Goal: Task Accomplishment & Management: Use online tool/utility

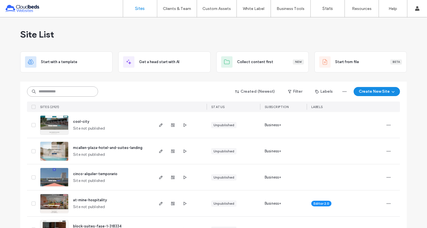
click at [60, 90] on input at bounding box center [62, 91] width 71 height 10
click at [58, 88] on input at bounding box center [62, 91] width 71 height 10
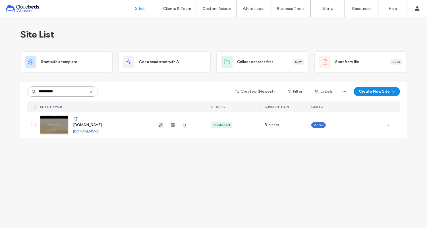
type input "**********"
click at [160, 125] on icon "button" at bounding box center [161, 125] width 5 height 5
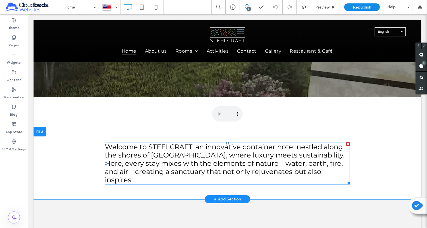
scroll to position [190, 0]
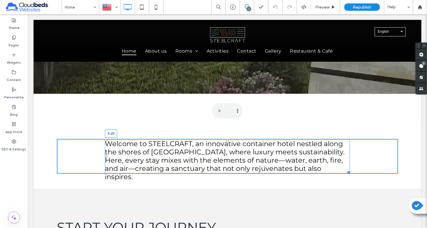
drag, startPoint x: 227, startPoint y: 139, endPoint x: 227, endPoint y: 131, distance: 7.7
click at [227, 139] on div at bounding box center [227, 140] width 2 height 2
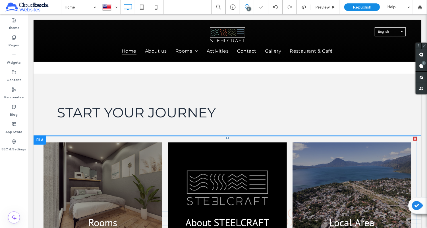
scroll to position [320, 0]
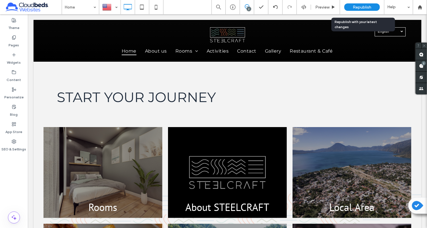
click at [353, 7] on span "Republish" at bounding box center [362, 7] width 18 height 5
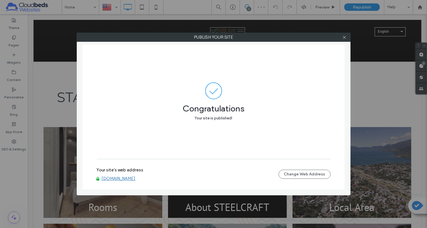
click at [124, 177] on link "www.steelcraftgt.com" at bounding box center [119, 178] width 34 height 5
click at [344, 38] on icon at bounding box center [344, 37] width 4 height 4
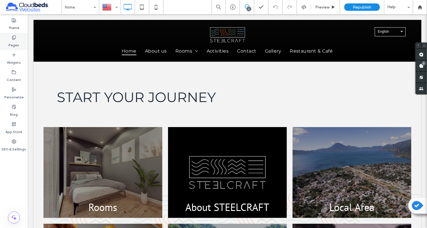
click at [13, 39] on icon at bounding box center [14, 37] width 5 height 5
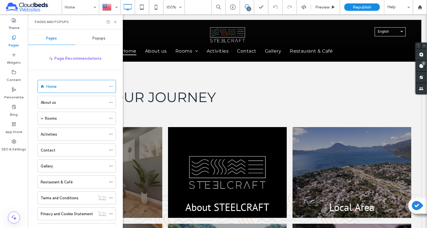
click at [83, 37] on div "Popups" at bounding box center [98, 38] width 47 height 13
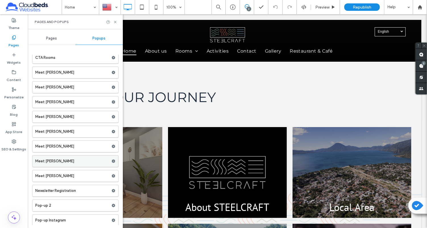
scroll to position [18, 0]
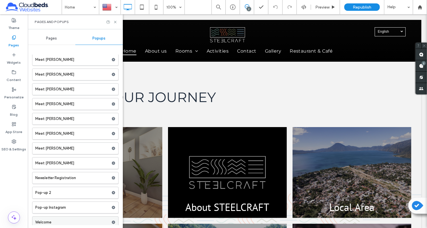
click at [112, 221] on use at bounding box center [114, 222] width 4 height 3
click at [111, 220] on icon at bounding box center [113, 222] width 4 height 4
click at [109, 11] on div at bounding box center [110, 7] width 21 height 14
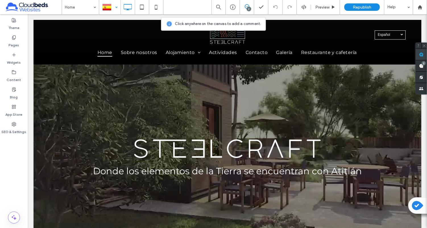
click at [418, 53] on span at bounding box center [421, 54] width 11 height 11
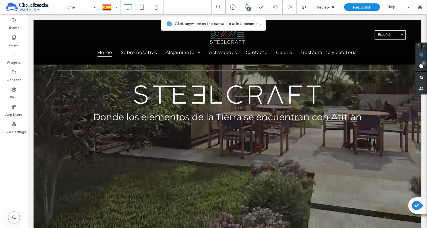
scroll to position [53, 0]
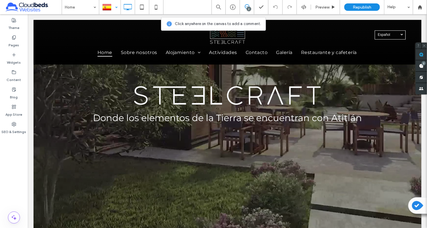
click at [376, 34] on link "Español es" at bounding box center [389, 34] width 31 height 9
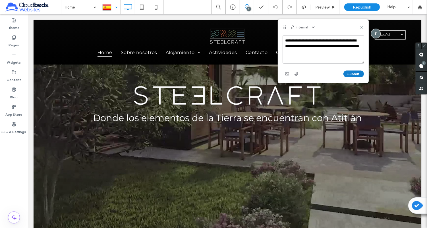
type textarea "**********"
click at [355, 71] on button "Submit" at bounding box center [354, 74] width 20 height 7
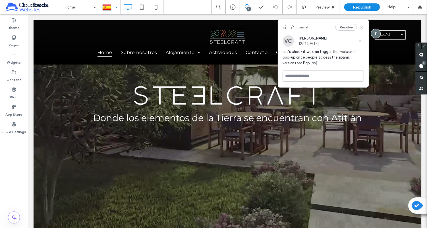
click at [363, 27] on icon at bounding box center [361, 27] width 5 height 5
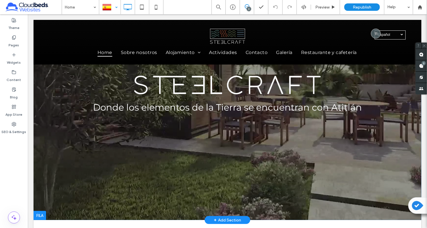
scroll to position [63, 0]
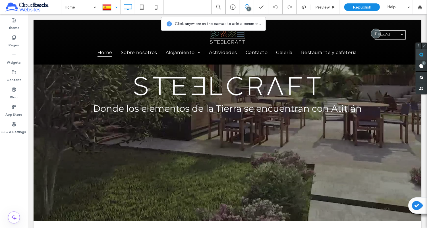
drag, startPoint x: 423, startPoint y: 55, endPoint x: 385, endPoint y: 40, distance: 40.8
click at [423, 55] on use at bounding box center [421, 54] width 5 height 5
click at [365, 55] on nav "Home Sobre nosotros Alojamiento AGUA FUEGO AIRE TIERRA Actividades Contacto Gal…" at bounding box center [227, 53] width 277 height 12
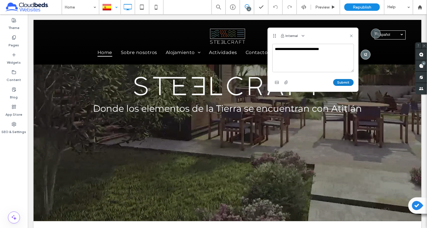
type textarea "**********"
click at [344, 83] on button "Submit" at bounding box center [343, 82] width 20 height 7
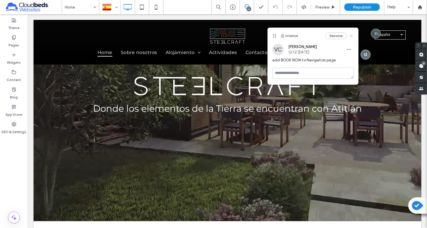
click at [352, 37] on icon at bounding box center [351, 36] width 5 height 5
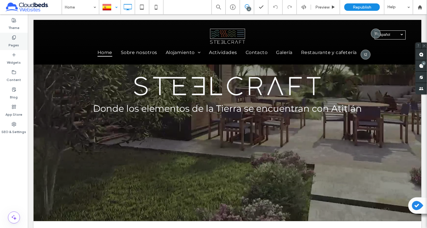
click at [11, 41] on label "Pages" at bounding box center [14, 44] width 11 height 8
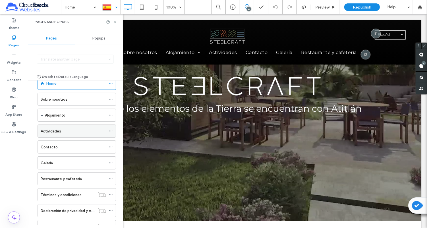
scroll to position [14, 0]
click at [113, 12] on div at bounding box center [110, 7] width 21 height 14
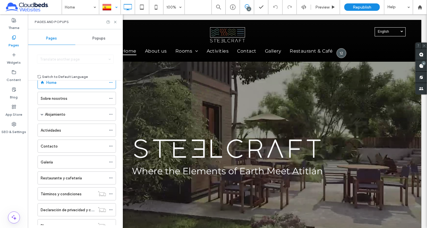
scroll to position [0, 0]
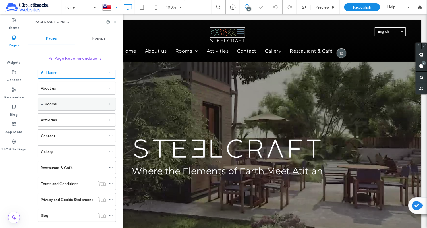
click at [63, 102] on div "Rooms" at bounding box center [75, 104] width 61 height 6
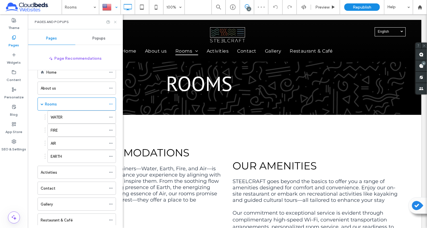
click at [115, 21] on icon at bounding box center [115, 22] width 4 height 4
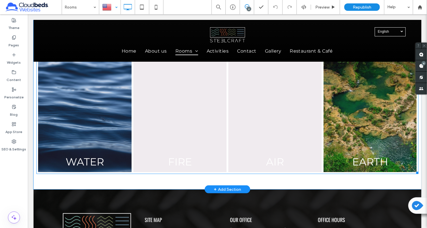
scroll to position [242, 0]
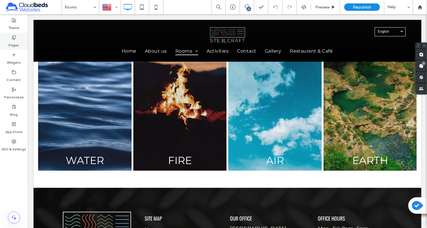
click at [18, 45] on label "Pages" at bounding box center [14, 44] width 11 height 8
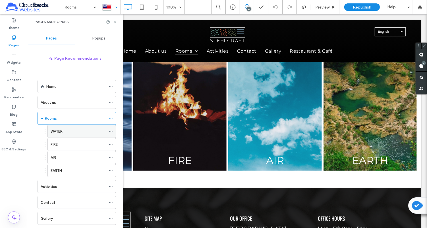
click at [60, 127] on div "WATER" at bounding box center [78, 131] width 55 height 13
drag, startPoint x: 115, startPoint y: 21, endPoint x: 102, endPoint y: 30, distance: 16.1
click at [115, 21] on icon at bounding box center [115, 22] width 4 height 4
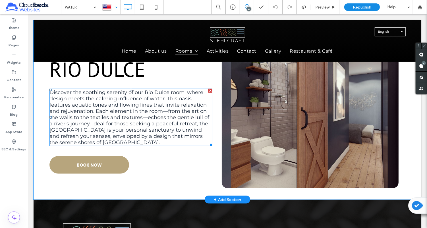
scroll to position [242, 0]
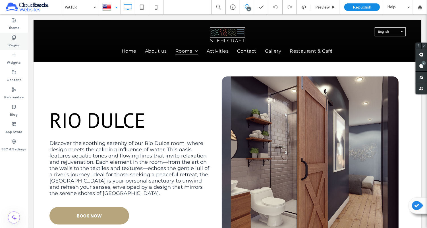
click at [20, 38] on div "Pages" at bounding box center [14, 41] width 28 height 17
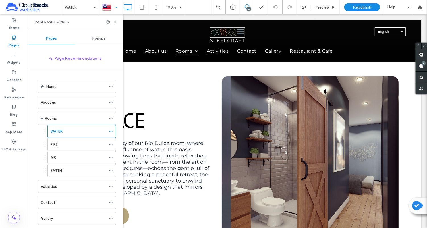
click at [88, 75] on div "Home About us Rooms WATER FIRE AIR EARTH Activities Contact Gallery Restaurant …" at bounding box center [79, 147] width 88 height 155
click at [117, 21] on icon at bounding box center [115, 22] width 4 height 4
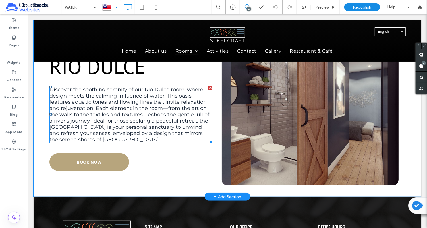
scroll to position [296, 0]
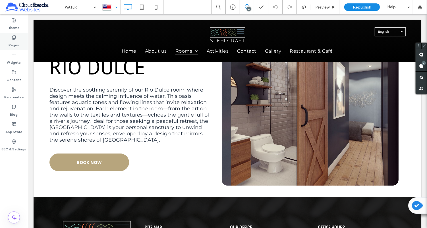
click at [13, 43] on label "Pages" at bounding box center [14, 44] width 11 height 8
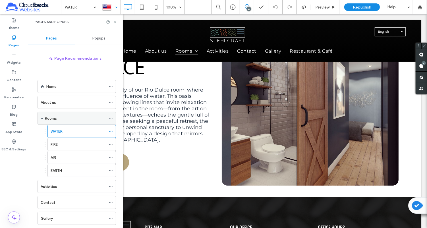
click at [78, 119] on div "Rooms" at bounding box center [75, 118] width 61 height 6
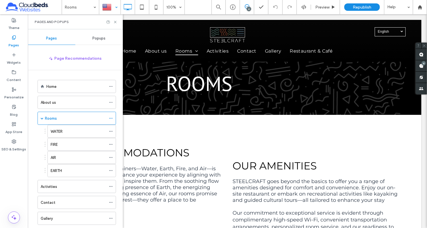
scroll to position [0, 0]
drag, startPoint x: 115, startPoint y: 22, endPoint x: 119, endPoint y: 121, distance: 99.0
click at [115, 22] on icon at bounding box center [115, 22] width 4 height 4
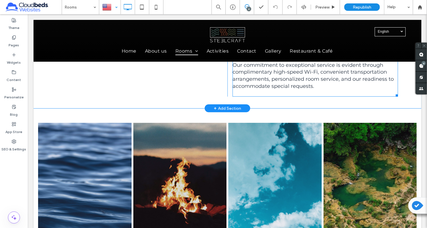
scroll to position [155, 0]
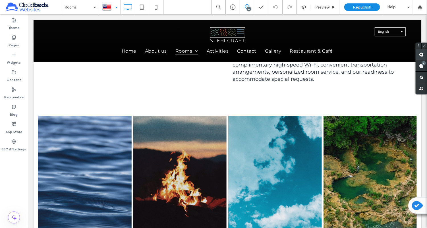
click at [419, 55] on span at bounding box center [421, 54] width 11 height 11
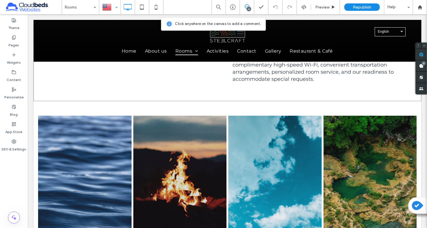
click at [207, 99] on div "Our Accommodations Each of our themed containers—Water, Earth, Fire, and Air—is…" at bounding box center [227, 30] width 388 height 141
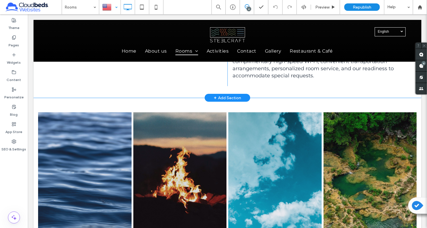
scroll to position [159, 0]
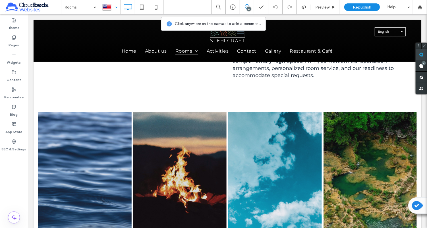
click at [422, 55] on use at bounding box center [421, 54] width 5 height 5
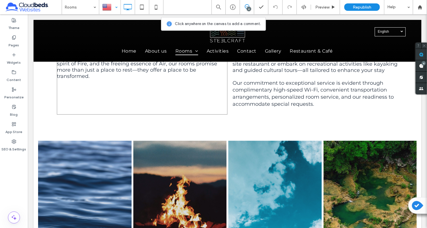
scroll to position [134, 0]
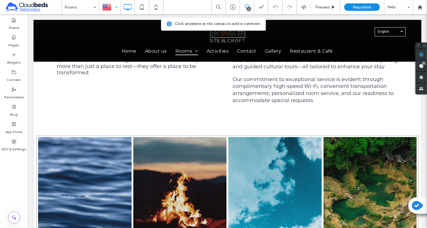
click at [202, 135] on div "WATER Write a description Button FIRE Write a description Button AIR Write a de…" at bounding box center [227, 208] width 382 height 146
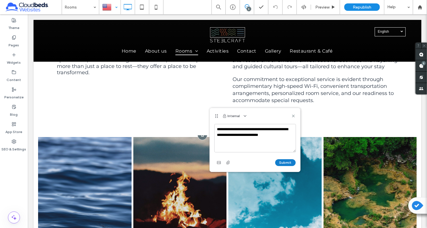
type textarea "**********"
click at [293, 160] on button "Submit" at bounding box center [285, 162] width 20 height 7
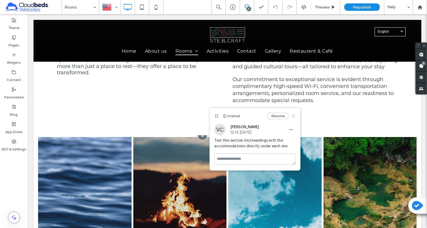
click at [295, 115] on icon at bounding box center [293, 116] width 5 height 5
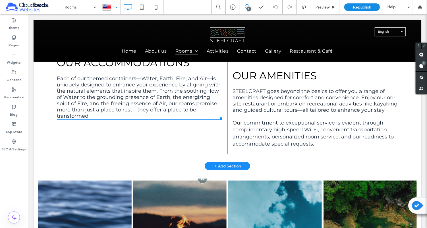
scroll to position [67, 0]
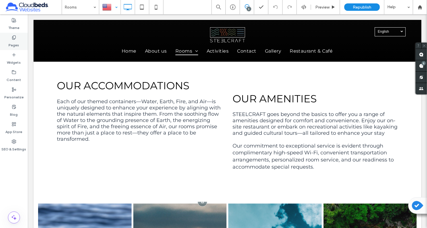
click at [15, 40] on label "Pages" at bounding box center [14, 44] width 11 height 8
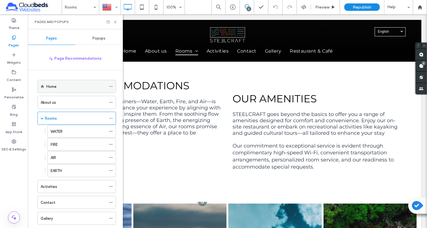
click at [49, 84] on label "Home" at bounding box center [51, 87] width 10 height 10
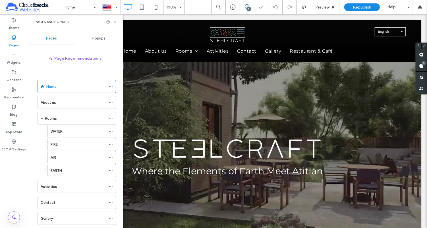
drag, startPoint x: 116, startPoint y: 21, endPoint x: 88, endPoint y: 7, distance: 31.0
click at [116, 21] on icon at bounding box center [115, 22] width 4 height 4
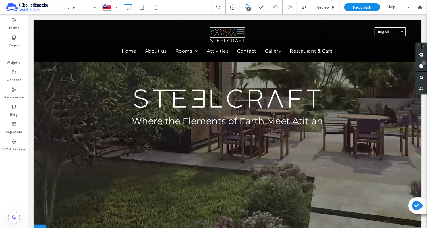
scroll to position [50, 0]
click at [24, 46] on div "Pages" at bounding box center [14, 41] width 28 height 17
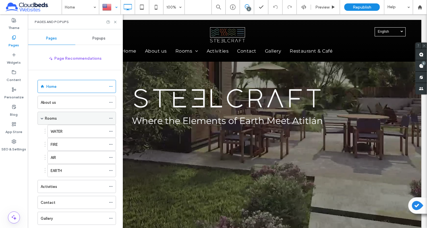
click at [52, 113] on div "Rooms" at bounding box center [75, 118] width 61 height 13
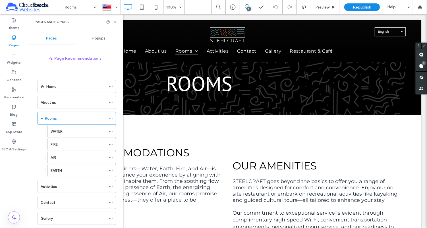
scroll to position [0, 0]
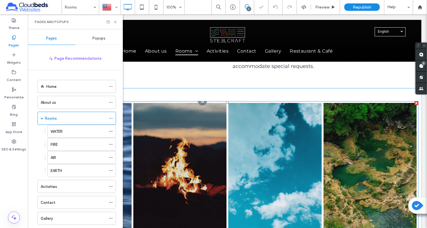
scroll to position [169, 0]
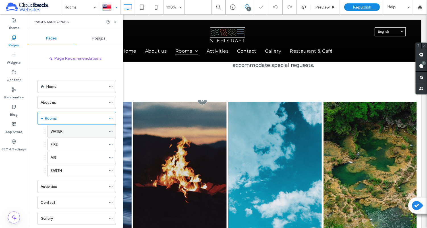
click at [86, 129] on div "WATER" at bounding box center [78, 132] width 55 height 6
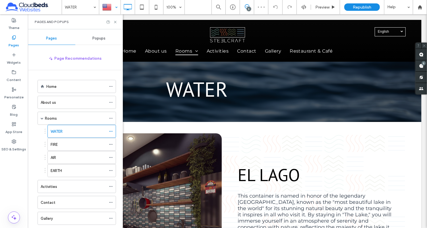
scroll to position [0, 0]
click at [116, 23] on icon at bounding box center [115, 22] width 4 height 4
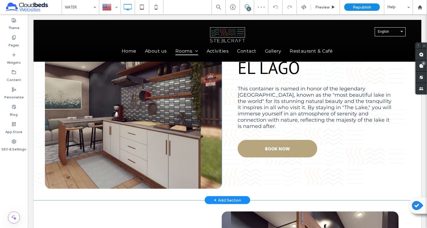
scroll to position [126, 0]
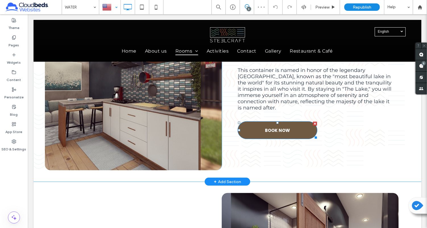
click at [268, 126] on span "BOOK NOW" at bounding box center [277, 131] width 25 height 16
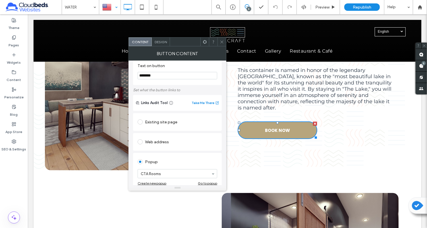
scroll to position [9, 0]
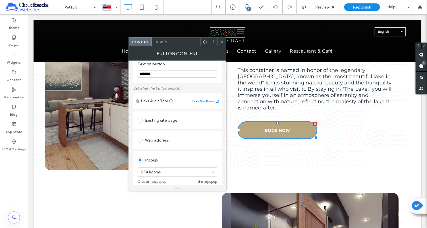
click at [222, 41] on icon at bounding box center [222, 42] width 4 height 4
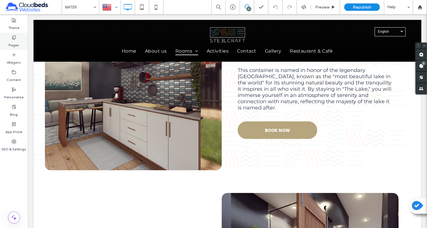
click at [21, 37] on div "Pages" at bounding box center [14, 41] width 28 height 17
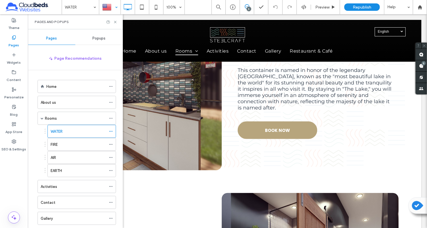
click at [86, 39] on div "Popups" at bounding box center [98, 38] width 47 height 13
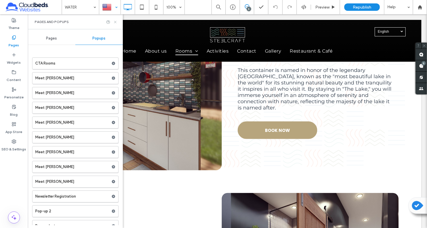
click at [114, 22] on icon at bounding box center [115, 22] width 4 height 4
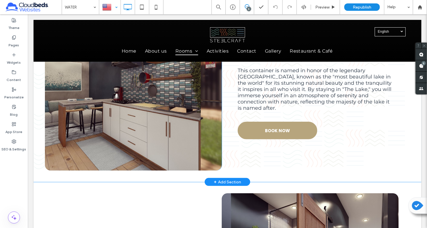
scroll to position [127, 0]
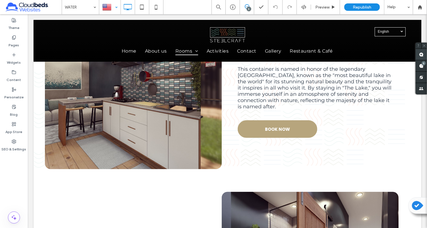
click at [421, 56] on use at bounding box center [421, 54] width 5 height 5
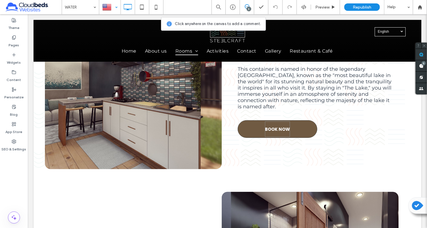
click at [276, 123] on span "BOOK NOW" at bounding box center [277, 129] width 25 height 16
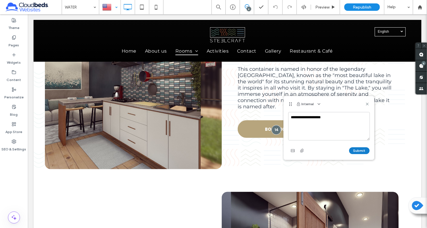
type textarea "**********"
click at [364, 147] on button "Submit" at bounding box center [359, 150] width 20 height 7
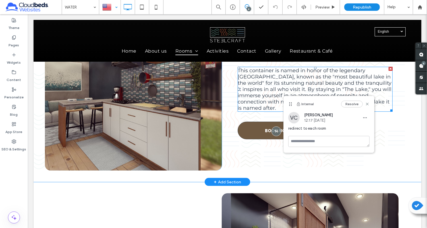
scroll to position [124, 0]
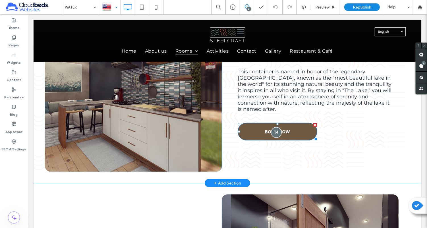
click at [278, 127] on div at bounding box center [276, 132] width 11 height 11
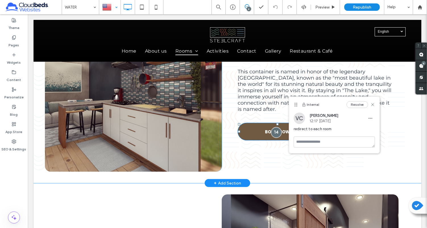
click at [278, 127] on div at bounding box center [276, 132] width 11 height 11
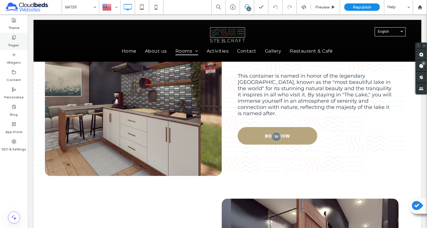
scroll to position [119, 0]
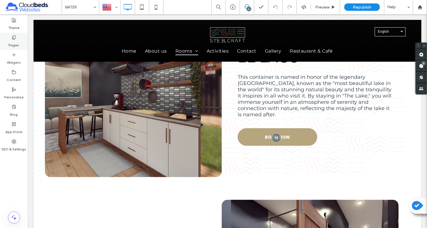
click at [15, 43] on label "Pages" at bounding box center [14, 44] width 11 height 8
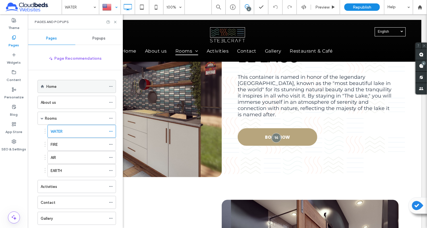
click at [54, 85] on label "Home" at bounding box center [51, 87] width 10 height 10
click at [115, 23] on icon at bounding box center [115, 22] width 4 height 4
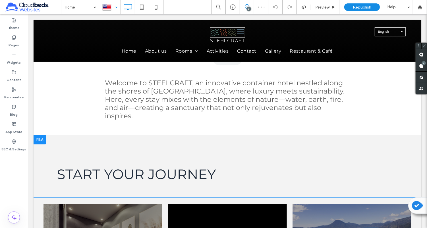
scroll to position [289, 0]
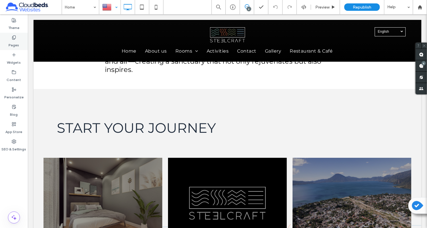
click at [19, 39] on div "Pages" at bounding box center [14, 41] width 28 height 17
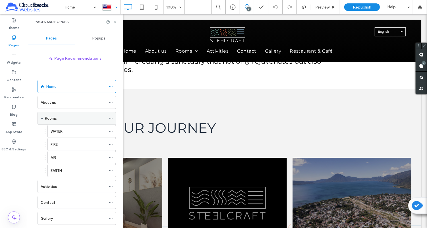
click at [57, 114] on div "Rooms" at bounding box center [75, 118] width 61 height 13
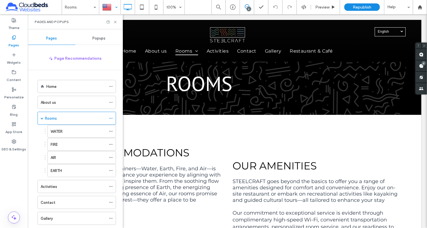
scroll to position [0, 0]
click at [114, 23] on use at bounding box center [115, 22] width 2 height 2
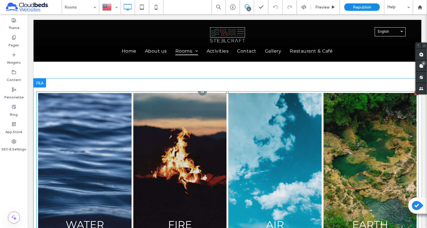
scroll to position [171, 0]
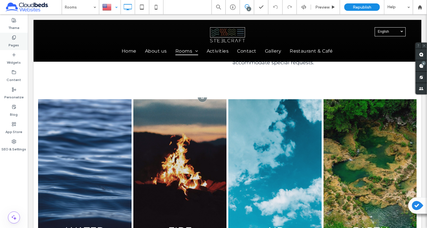
click at [5, 39] on div "Pages" at bounding box center [14, 41] width 28 height 17
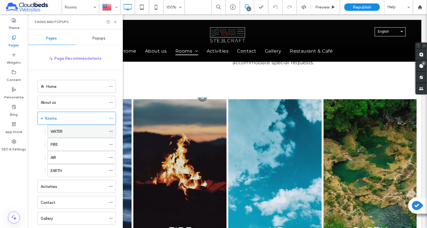
click at [54, 128] on label "WATER" at bounding box center [57, 132] width 12 height 10
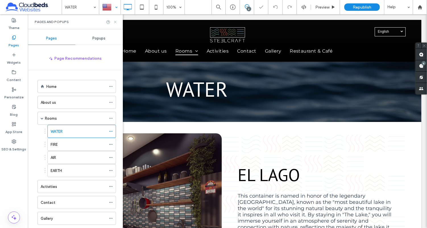
click at [115, 22] on icon at bounding box center [115, 22] width 4 height 4
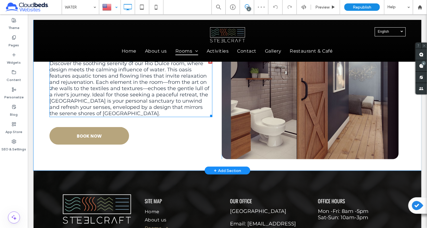
scroll to position [331, 0]
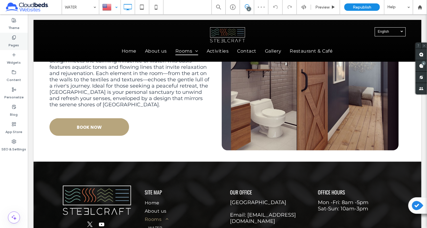
click at [26, 44] on div "Pages" at bounding box center [14, 41] width 28 height 17
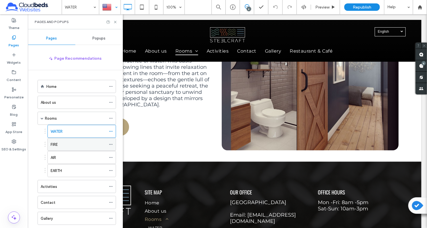
click at [80, 146] on div "FIRE" at bounding box center [78, 144] width 55 height 13
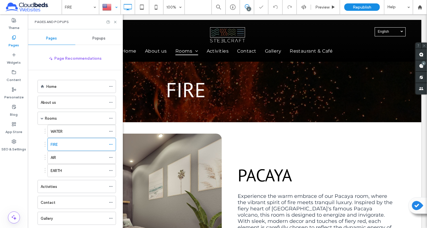
click at [117, 25] on div "Pages and Popups" at bounding box center [75, 21] width 95 height 15
drag, startPoint x: 116, startPoint y: 24, endPoint x: 139, endPoint y: 122, distance: 101.3
click at [116, 24] on icon at bounding box center [115, 22] width 4 height 4
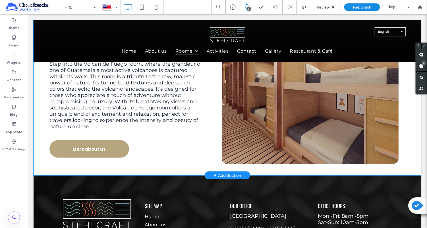
scroll to position [318, 0]
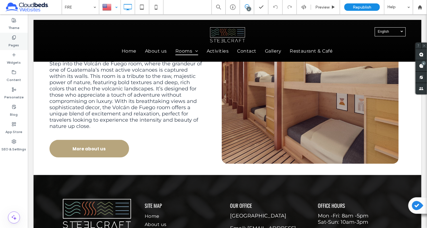
click at [16, 41] on label "Pages" at bounding box center [14, 44] width 11 height 8
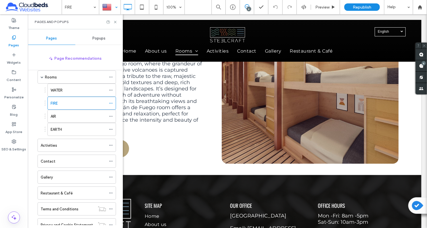
scroll to position [42, 0]
click at [66, 117] on div "AIR" at bounding box center [78, 116] width 55 height 13
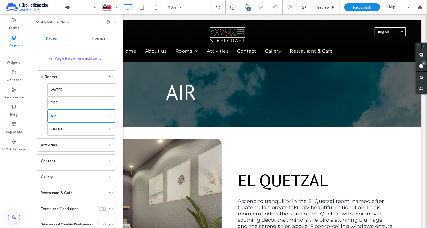
click at [115, 22] on use at bounding box center [115, 22] width 2 height 2
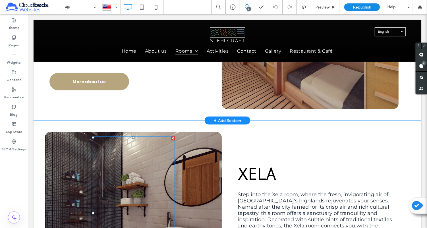
scroll to position [373, 0]
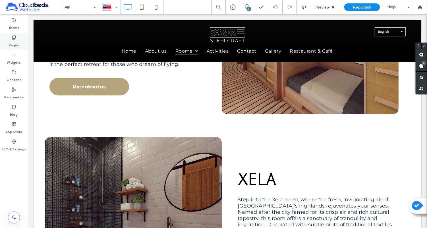
click at [15, 44] on label "Pages" at bounding box center [14, 44] width 11 height 8
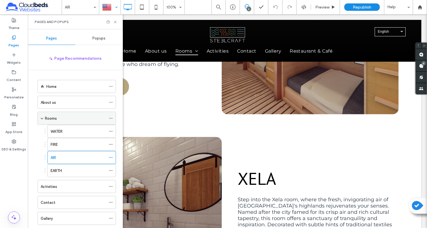
click at [56, 116] on label "Rooms" at bounding box center [51, 118] width 12 height 10
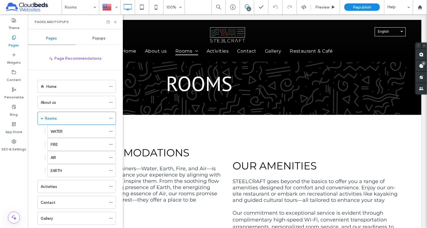
scroll to position [0, 0]
click at [114, 20] on icon at bounding box center [115, 22] width 4 height 4
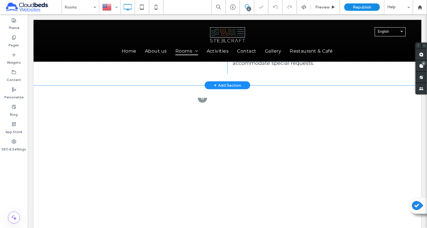
scroll to position [155, 0]
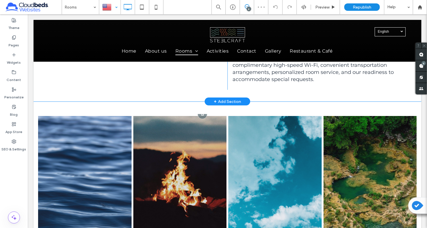
click at [232, 100] on div "+ Add Section" at bounding box center [227, 101] width 27 height 6
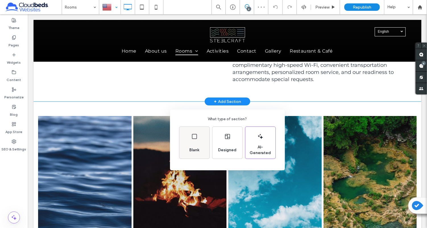
click at [203, 140] on div "Blank" at bounding box center [194, 143] width 30 height 32
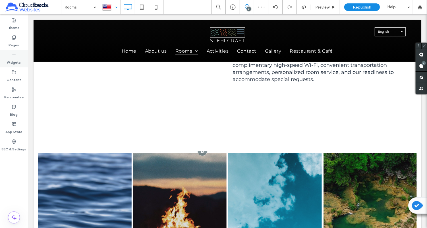
click at [11, 65] on label "Widgets" at bounding box center [14, 61] width 14 height 8
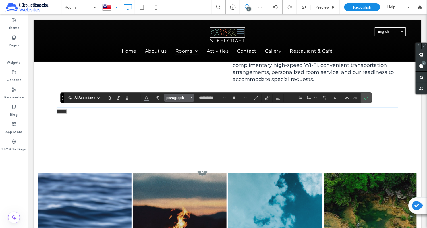
click at [172, 98] on span "paragraph" at bounding box center [177, 98] width 22 height 4
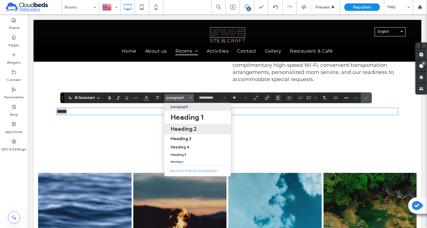
click at [179, 128] on h2 "Heading 2" at bounding box center [184, 128] width 26 height 7
type input "*******"
type input "**"
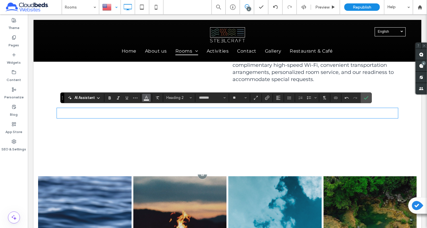
click at [143, 99] on button "Color" at bounding box center [146, 98] width 9 height 8
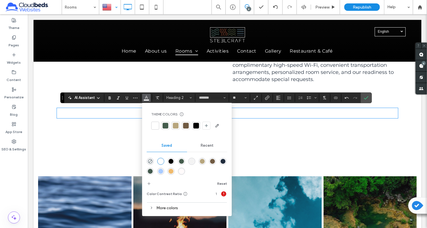
click at [195, 126] on div at bounding box center [196, 126] width 6 height 6
click at [274, 96] on button "Alignment" at bounding box center [278, 98] width 9 height 8
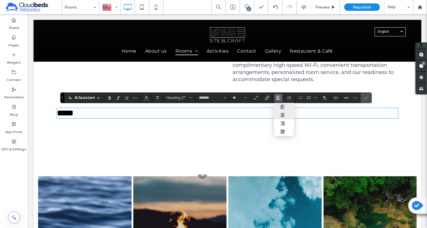
click at [282, 115] on icon "ui.textEditor.alignment.center" at bounding box center [282, 115] width 5 height 5
click at [364, 97] on icon "Confirm" at bounding box center [366, 98] width 5 height 5
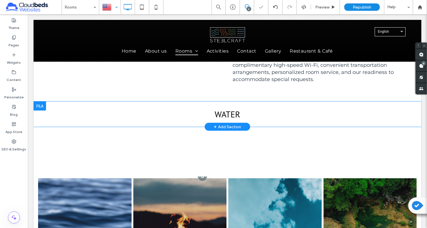
click at [42, 115] on div "Click To Paste Click To Paste WATER Row + Add Section" at bounding box center [227, 114] width 388 height 25
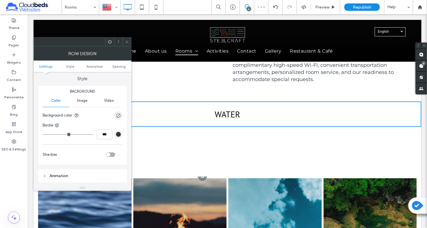
scroll to position [60, 0]
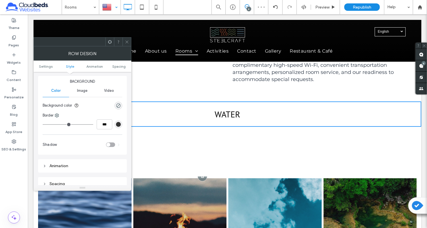
click at [82, 90] on span "Image" at bounding box center [82, 90] width 11 height 5
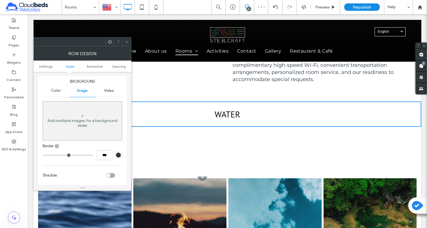
click at [113, 129] on div "Add multiple images for a background slider" at bounding box center [82, 121] width 79 height 38
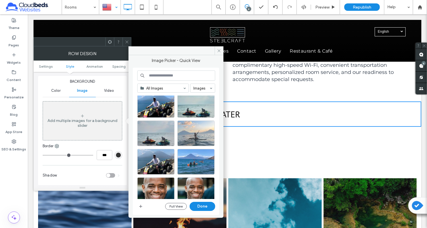
scroll to position [41, 0]
click at [191, 133] on div "Select" at bounding box center [195, 133] width 37 height 26
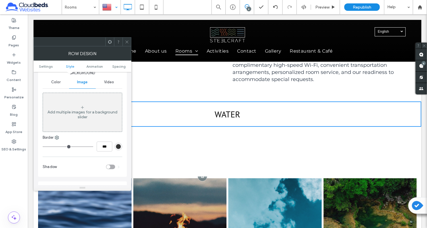
scroll to position [64, 0]
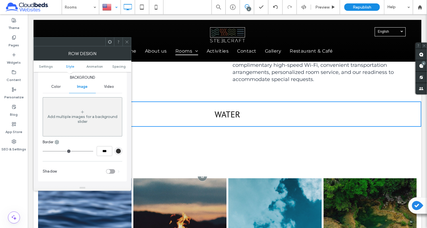
click at [66, 111] on div "Add multiple images for a background slider" at bounding box center [82, 117] width 79 height 38
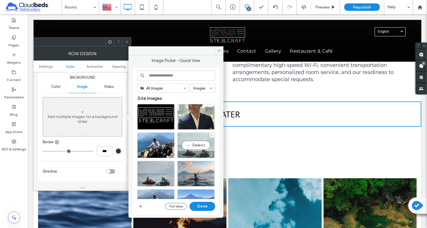
click at [195, 151] on div at bounding box center [196, 154] width 37 height 7
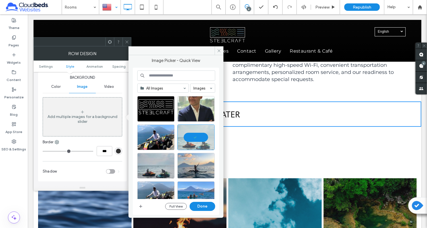
scroll to position [58, 0]
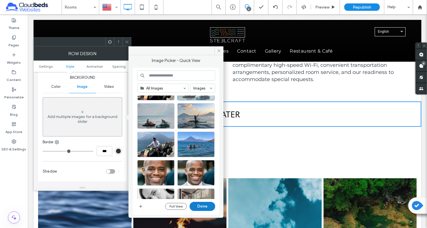
click at [198, 204] on button "Done" at bounding box center [203, 206] width 26 height 9
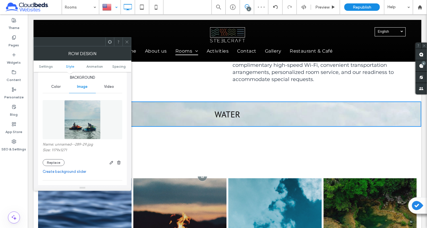
click at [127, 41] on icon at bounding box center [127, 42] width 4 height 4
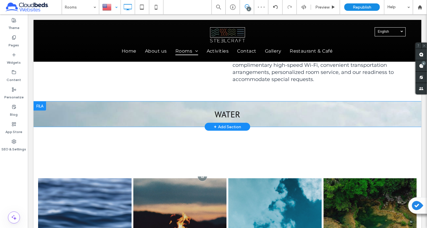
click at [102, 109] on h2 "WATER" at bounding box center [227, 114] width 341 height 11
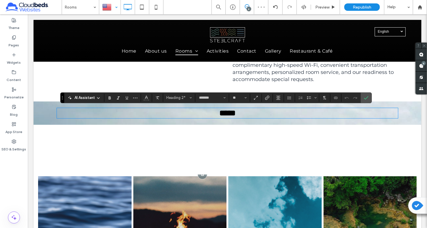
click at [61, 109] on h2 "*****" at bounding box center [227, 113] width 341 height 9
click at [40, 110] on div "Click To Paste Click To Paste ***** Row + Add Section" at bounding box center [227, 113] width 388 height 23
drag, startPoint x: 317, startPoint y: 99, endPoint x: 156, endPoint y: 100, distance: 160.9
click at [152, 100] on div "AI Assistant Heading 2* ******* **" at bounding box center [216, 97] width 312 height 11
click at [364, 98] on icon "Confirm" at bounding box center [366, 98] width 5 height 5
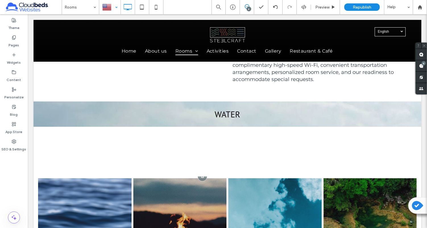
click at [45, 119] on div "Click To Paste Click To Paste WATER Row + Add Section" at bounding box center [227, 114] width 388 height 25
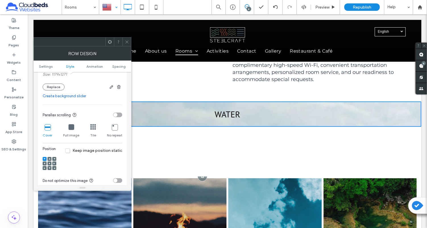
scroll to position [141, 0]
click at [49, 166] on use at bounding box center [50, 166] width 2 height 1
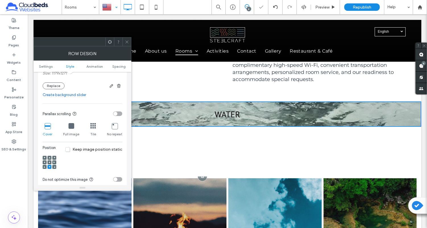
drag, startPoint x: 355, startPoint y: 95, endPoint x: 127, endPoint y: 40, distance: 233.9
click at [127, 40] on icon at bounding box center [127, 42] width 4 height 4
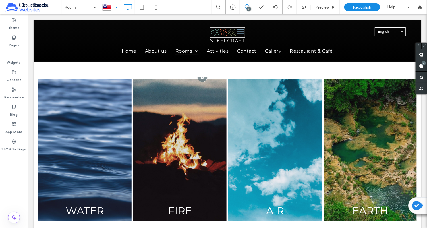
scroll to position [277, 0]
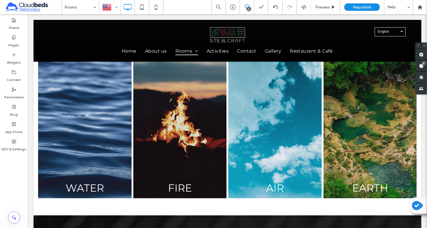
click at [16, 46] on label "Pages" at bounding box center [14, 44] width 11 height 8
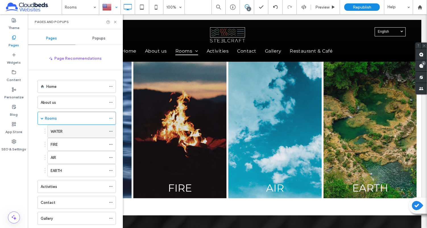
drag, startPoint x: 127, startPoint y: 40, endPoint x: 64, endPoint y: 130, distance: 109.6
click at [64, 130] on div "WATER" at bounding box center [78, 132] width 55 height 6
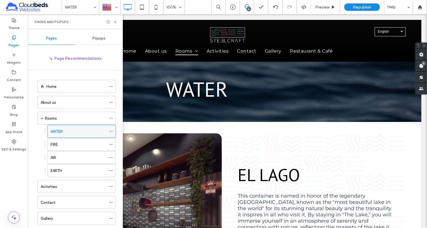
scroll to position [0, 0]
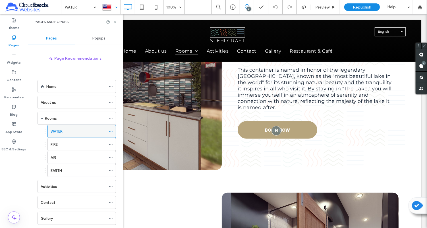
scroll to position [127, 0]
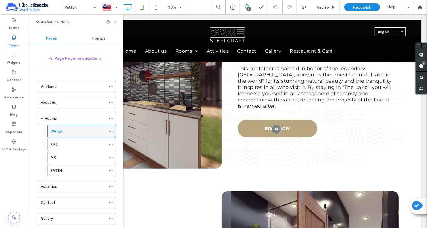
click at [245, 124] on link "BOOK NOW" at bounding box center [277, 129] width 80 height 18
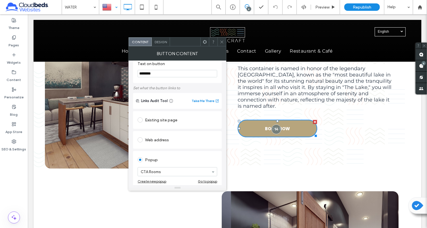
scroll to position [11, 0]
click at [222, 45] on span at bounding box center [222, 42] width 4 height 9
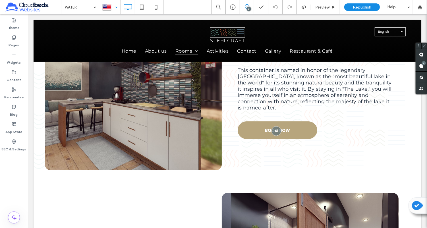
scroll to position [142, 0]
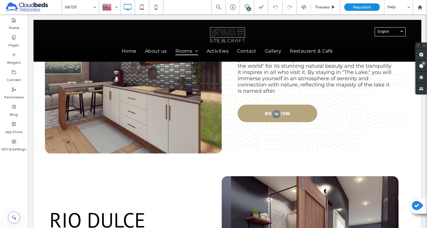
click at [424, 46] on use at bounding box center [424, 45] width 3 height 3
click at [247, 11] on div "6" at bounding box center [247, 7] width 14 height 14
drag, startPoint x: 64, startPoint y: 130, endPoint x: 243, endPoint y: 6, distance: 217.9
click at [243, 6] on span at bounding box center [247, 6] width 14 height 5
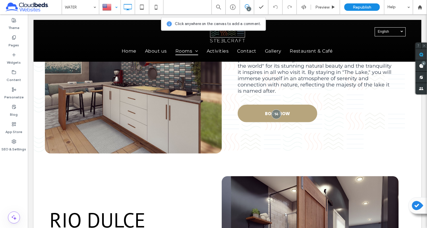
click at [423, 55] on use at bounding box center [421, 54] width 5 height 5
click at [295, 105] on link "BOOK NOW" at bounding box center [277, 114] width 80 height 18
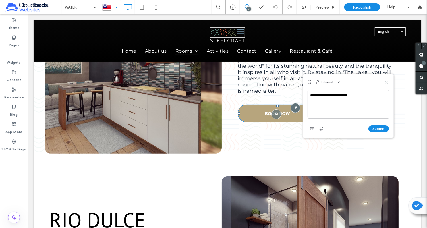
type textarea "**********"
click at [374, 129] on button "Submit" at bounding box center [379, 128] width 20 height 7
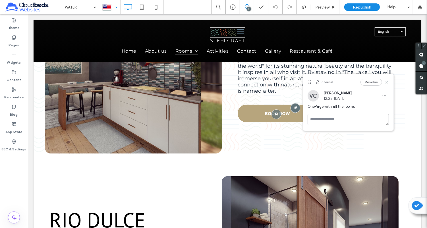
click at [387, 82] on use at bounding box center [386, 82] width 3 height 3
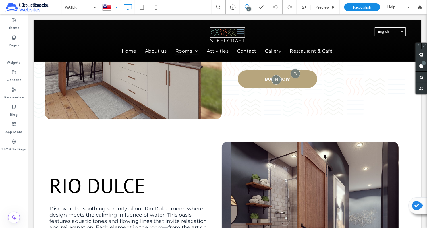
scroll to position [127, 0]
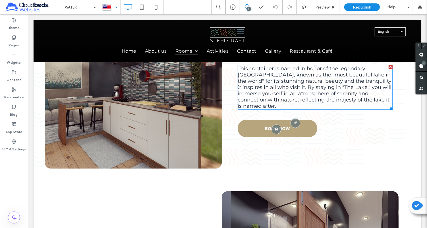
click at [251, 121] on link "BOOK NOW" at bounding box center [277, 129] width 80 height 18
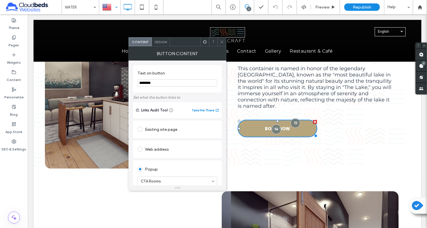
click at [224, 41] on icon at bounding box center [222, 42] width 4 height 4
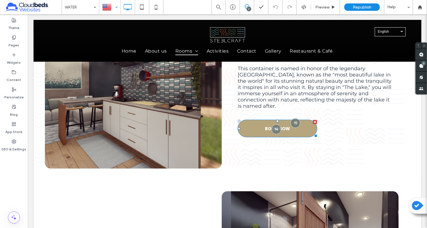
click at [250, 124] on link "BOOK NOW" at bounding box center [277, 129] width 80 height 18
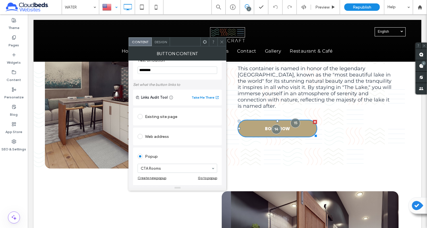
scroll to position [14, 0]
drag, startPoint x: 243, startPoint y: 6, endPoint x: 173, endPoint y: 71, distance: 95.4
click at [173, 71] on input "********" at bounding box center [178, 68] width 80 height 7
click at [225, 42] on div at bounding box center [222, 42] width 9 height 9
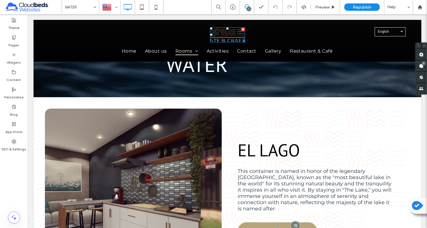
scroll to position [6, 0]
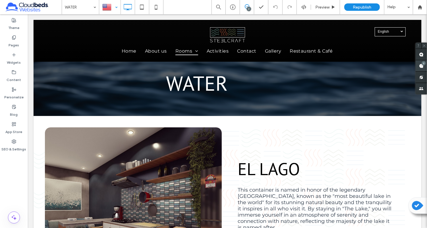
click at [421, 65] on use at bounding box center [421, 66] width 5 height 5
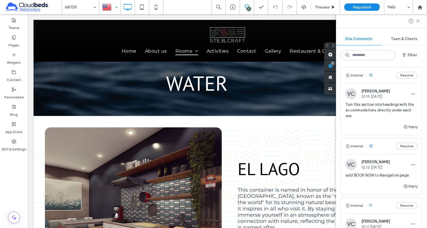
scroll to position [168, 0]
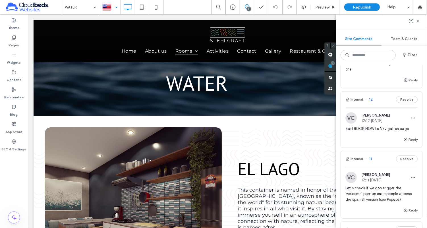
click at [378, 126] on span "add BOOK NOW to Navigation page" at bounding box center [381, 129] width 72 height 6
click at [411, 116] on icon "button" at bounding box center [413, 118] width 5 height 5
click at [399, 123] on div "Edit" at bounding box center [392, 125] width 51 height 11
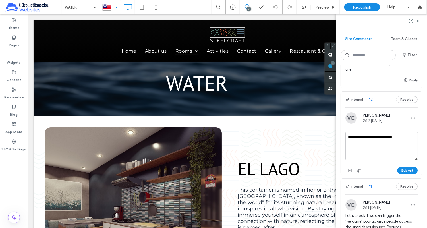
click at [383, 136] on textarea "**********" at bounding box center [381, 146] width 73 height 28
type textarea "**********"
click at [403, 167] on button "Submit" at bounding box center [407, 170] width 20 height 7
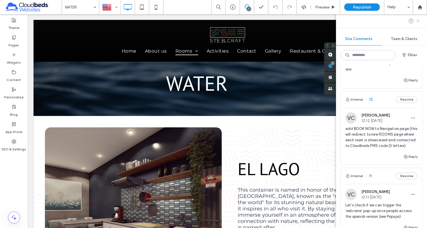
click at [416, 22] on icon at bounding box center [418, 21] width 5 height 5
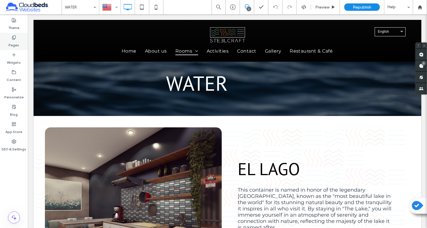
click at [17, 43] on label "Pages" at bounding box center [14, 44] width 11 height 8
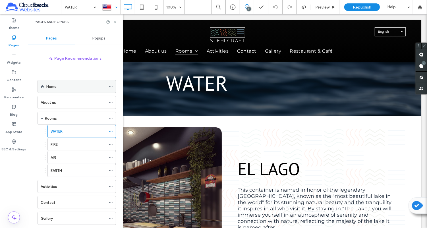
click at [55, 83] on label "Home" at bounding box center [51, 87] width 10 height 10
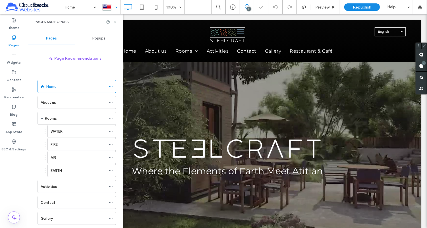
click at [115, 22] on use at bounding box center [115, 22] width 2 height 2
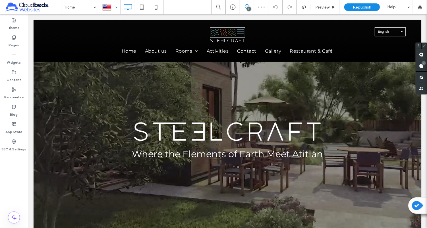
scroll to position [19, 0]
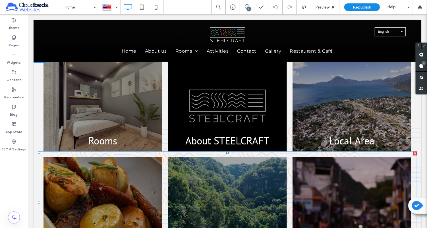
scroll to position [386, 0]
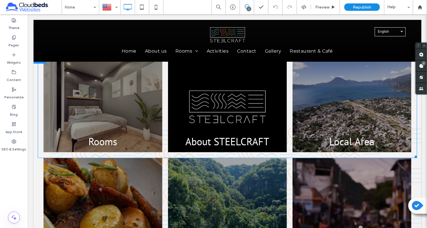
click at [81, 109] on link at bounding box center [103, 107] width 126 height 96
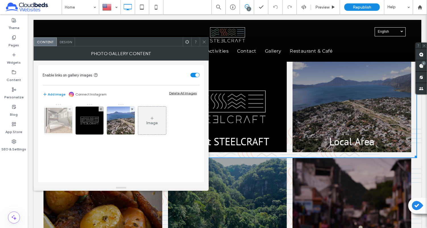
click at [62, 121] on img at bounding box center [58, 121] width 45 height 26
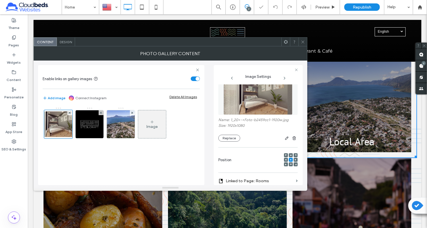
scroll to position [0, 0]
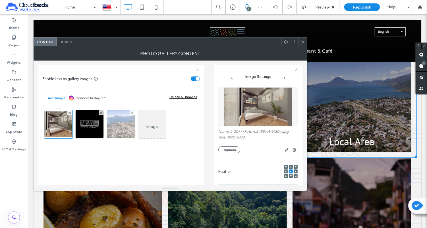
click at [125, 128] on img at bounding box center [121, 124] width 42 height 28
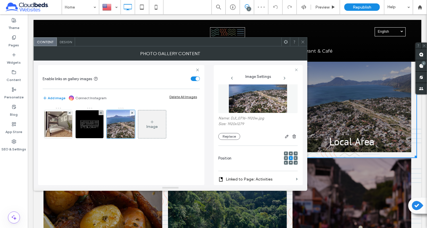
scroll to position [1, 0]
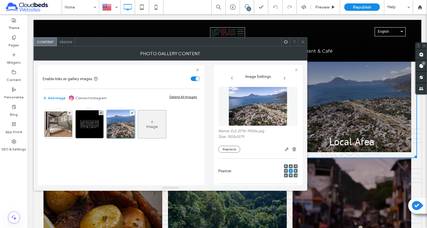
click at [303, 42] on use at bounding box center [302, 41] width 3 height 3
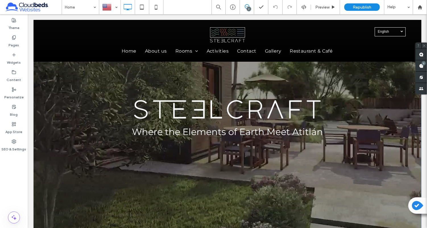
scroll to position [25, 0]
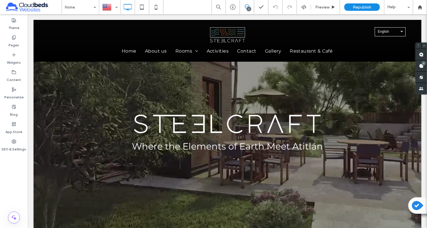
click at [53, 85] on div at bounding box center [227, 127] width 388 height 264
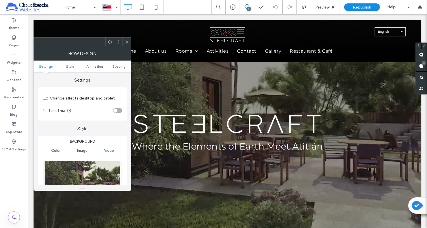
click at [127, 43] on icon at bounding box center [127, 42] width 4 height 4
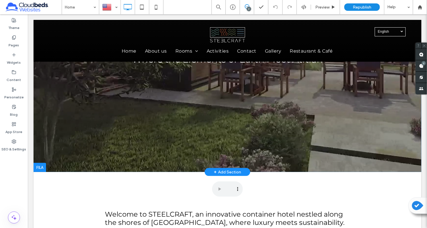
scroll to position [95, 0]
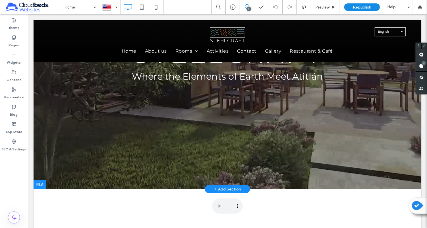
click at [51, 103] on div at bounding box center [227, 57] width 388 height 264
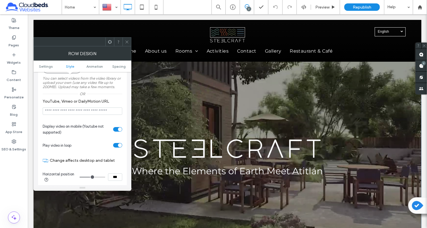
scroll to position [77, 0]
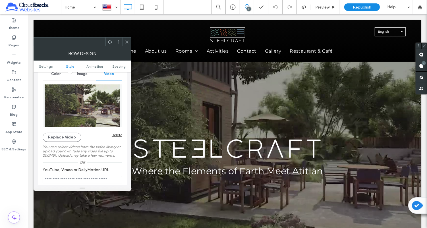
click at [127, 44] on icon at bounding box center [127, 42] width 4 height 4
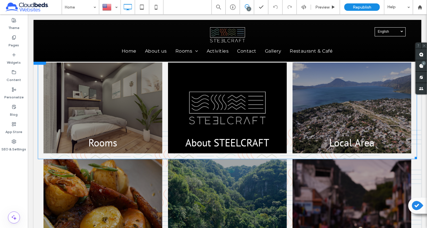
scroll to position [388, 0]
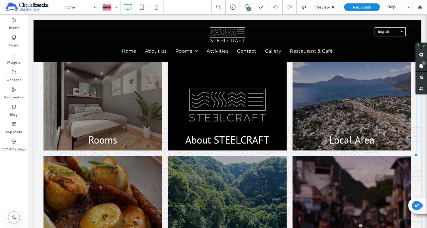
click at [105, 104] on link at bounding box center [103, 105] width 126 height 96
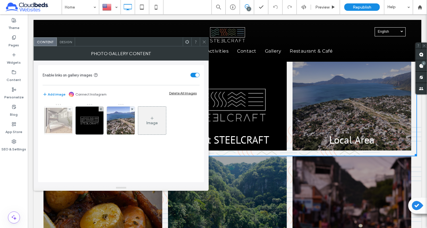
click at [69, 122] on img at bounding box center [58, 121] width 45 height 26
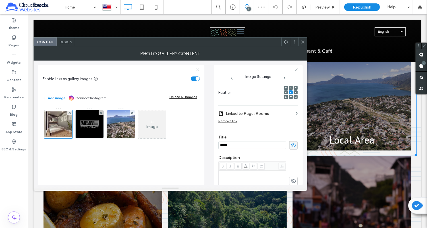
scroll to position [80, 0]
click at [300, 44] on div at bounding box center [303, 42] width 9 height 9
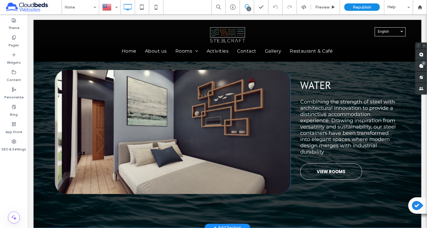
scroll to position [1265, 0]
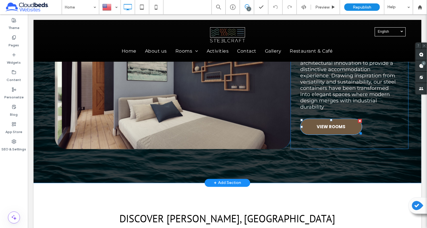
click at [323, 120] on span "VIEW ROOMS" at bounding box center [331, 127] width 29 height 16
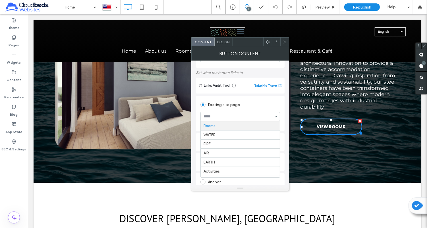
scroll to position [40, 0]
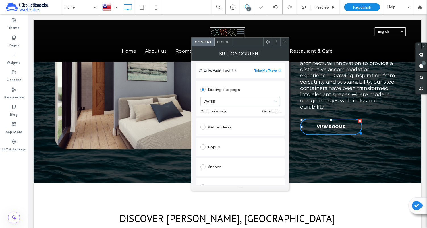
click at [284, 43] on use at bounding box center [284, 41] width 3 height 3
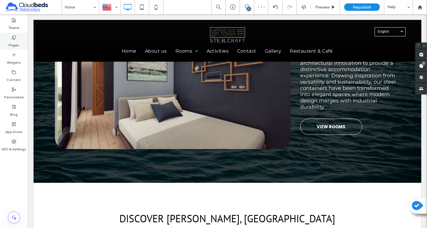
click at [14, 46] on label "Pages" at bounding box center [14, 44] width 11 height 8
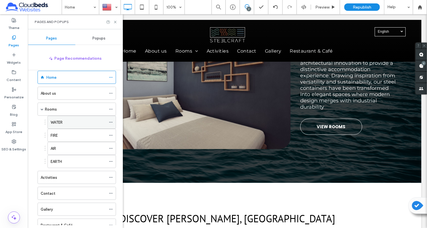
scroll to position [11, 0]
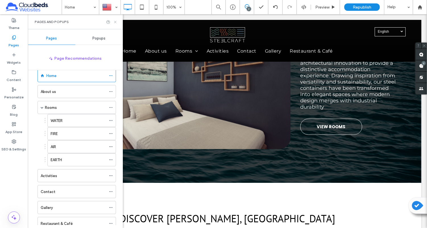
click at [116, 22] on icon at bounding box center [115, 22] width 4 height 4
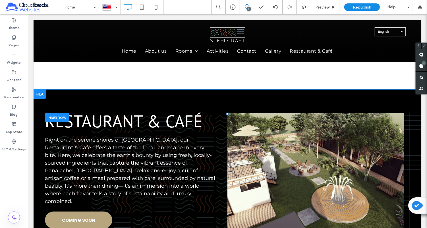
scroll to position [1673, 0]
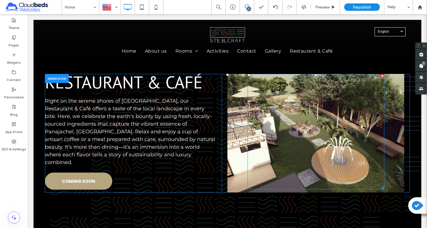
click at [258, 121] on div at bounding box center [315, 131] width 137 height 115
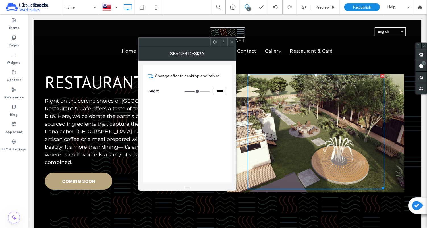
click at [232, 43] on icon at bounding box center [232, 42] width 4 height 4
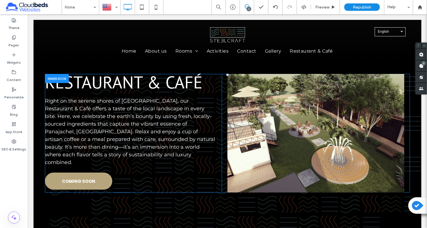
click at [235, 94] on div "Click To Paste" at bounding box center [315, 133] width 177 height 119
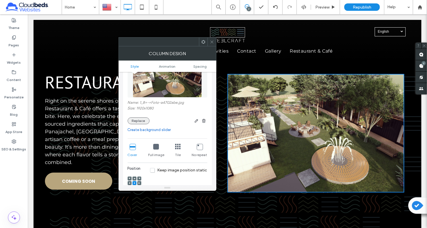
scroll to position [59, 0]
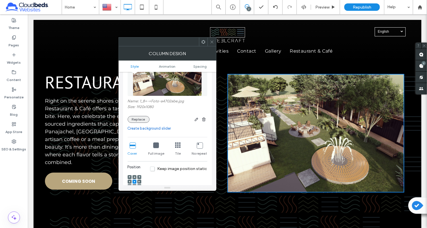
click at [141, 117] on button "Replace" at bounding box center [139, 119] width 22 height 7
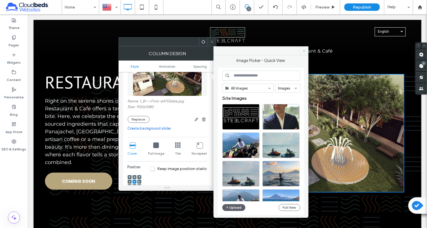
click at [307, 50] on span at bounding box center [304, 50] width 9 height 9
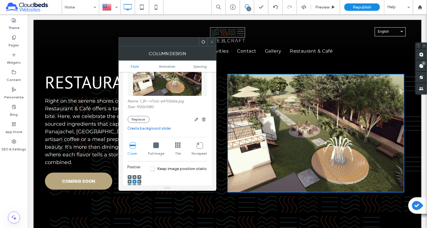
click at [212, 42] on icon at bounding box center [212, 42] width 4 height 4
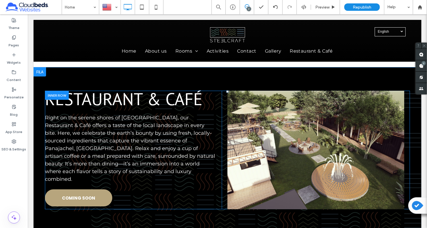
scroll to position [1656, 0]
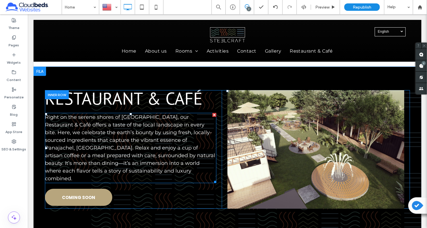
click at [125, 122] on span "Right on the serene shores of [GEOGRAPHIC_DATA], our Restaurant & Café offers a…" at bounding box center [130, 148] width 170 height 68
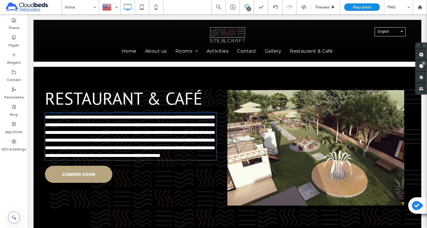
type input "**********"
type input "**"
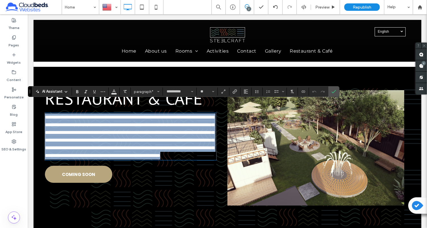
click at [129, 122] on span "**********" at bounding box center [129, 137] width 169 height 44
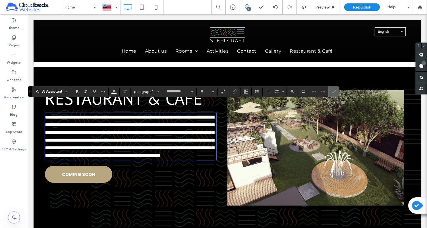
click at [330, 93] on label "Confirm" at bounding box center [334, 91] width 9 height 10
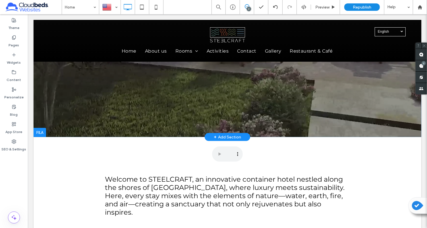
scroll to position [0, 0]
